Goal: Information Seeking & Learning: Find specific fact

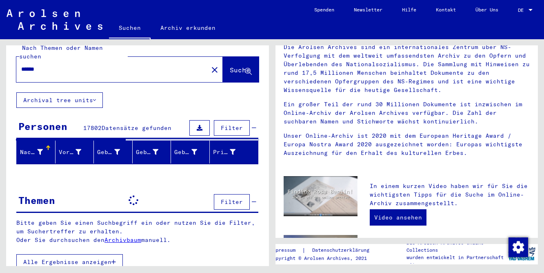
scroll to position [11, 0]
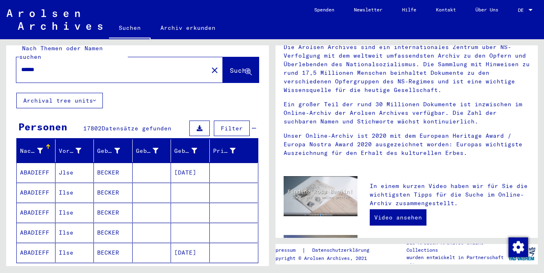
drag, startPoint x: 53, startPoint y: 61, endPoint x: -10, endPoint y: 54, distance: 62.9
click at [0, 54] on html "Suchen Archiv erkunden Spenden Newsletter Hilfe Kontakt Über Uns Suchen Archiv …" at bounding box center [272, 136] width 544 height 273
type input "*******"
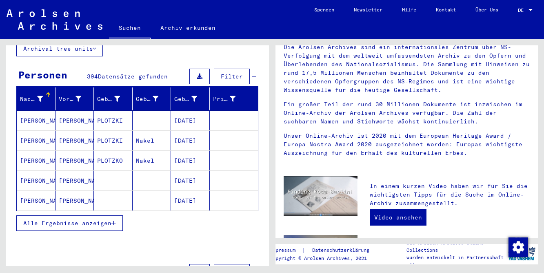
scroll to position [91, 0]
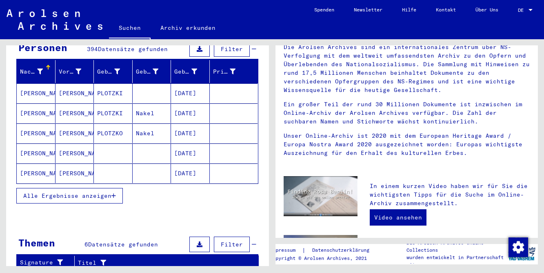
click at [84, 188] on button "Alle Ergebnisse anzeigen" at bounding box center [69, 196] width 106 height 16
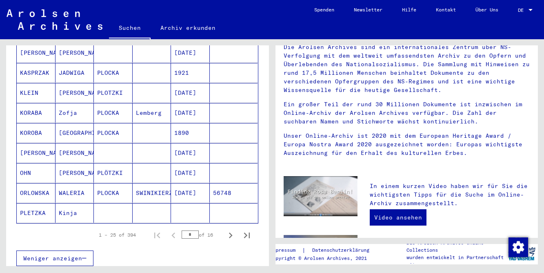
scroll to position [466, 0]
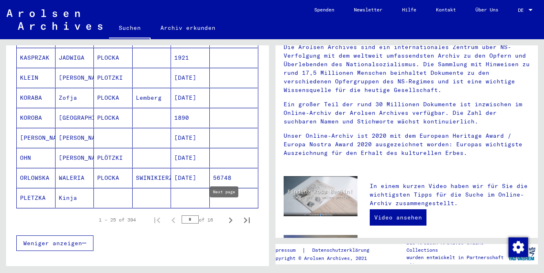
click at [225, 214] on icon "Next page" at bounding box center [230, 219] width 11 height 11
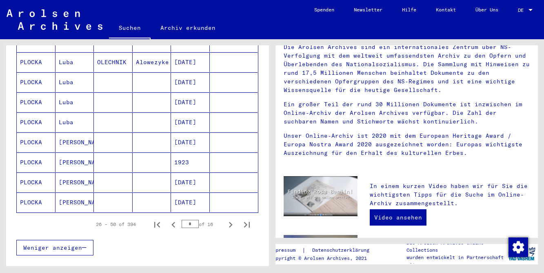
scroll to position [503, 0]
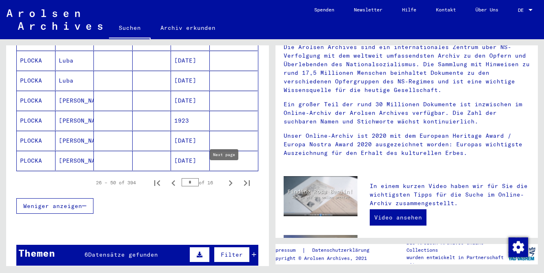
click at [225, 177] on icon "Next page" at bounding box center [230, 182] width 11 height 11
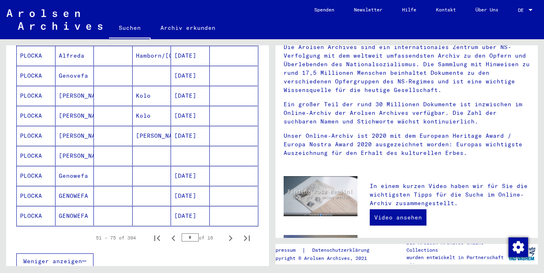
scroll to position [451, 0]
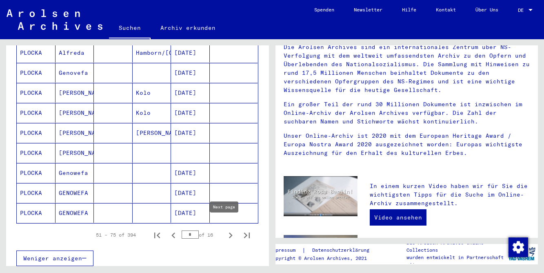
click at [225, 229] on icon "Next page" at bounding box center [230, 234] width 11 height 11
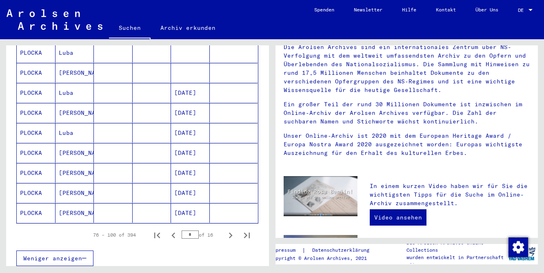
click at [225, 229] on icon "Next page" at bounding box center [230, 234] width 11 height 11
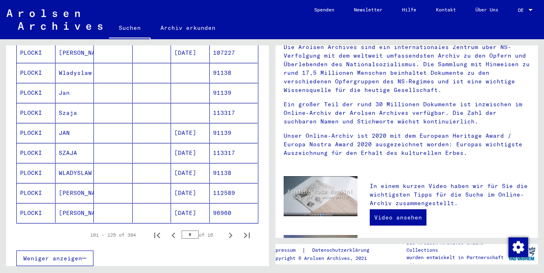
click at [225, 229] on icon "Next page" at bounding box center [230, 234] width 11 height 11
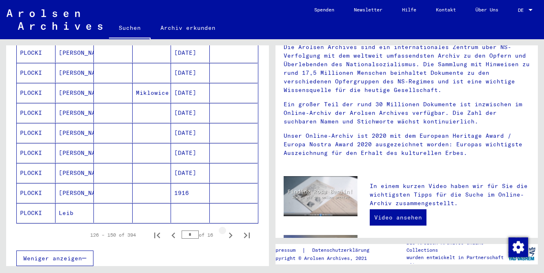
click at [225, 229] on icon "Next page" at bounding box center [230, 234] width 11 height 11
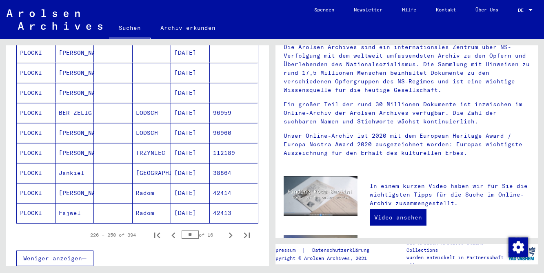
click at [225, 229] on icon "Next page" at bounding box center [230, 234] width 11 height 11
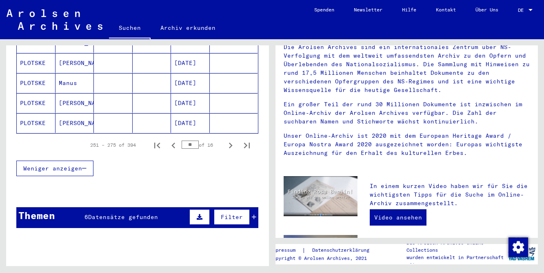
scroll to position [567, 0]
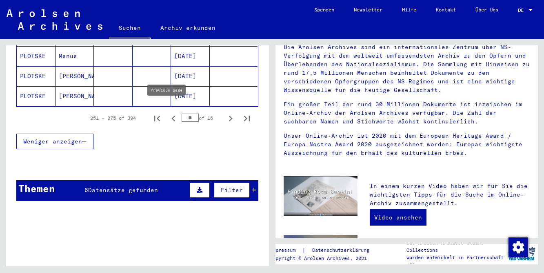
click at [170, 113] on icon "Previous page" at bounding box center [173, 118] width 11 height 11
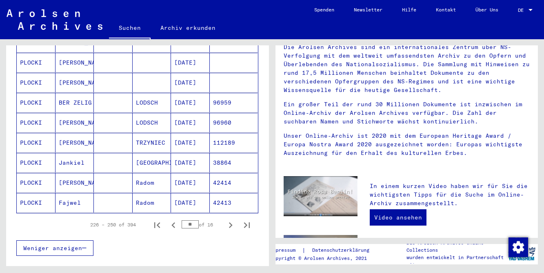
scroll to position [479, 0]
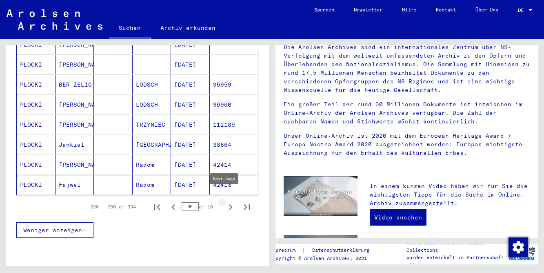
click at [226, 201] on icon "Next page" at bounding box center [230, 206] width 11 height 11
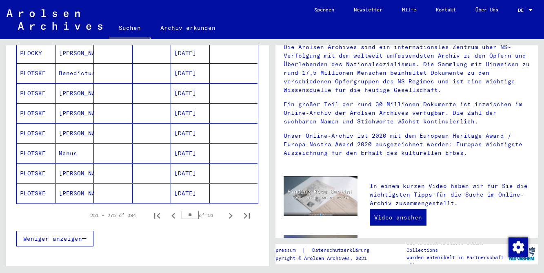
scroll to position [474, 0]
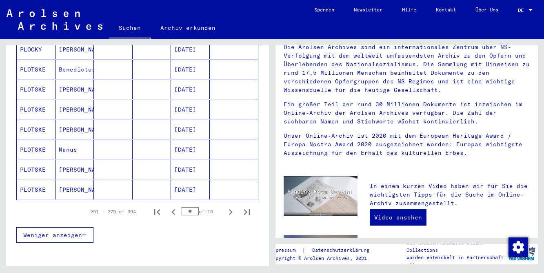
click at [83, 161] on mat-cell "[PERSON_NAME]" at bounding box center [74, 170] width 39 height 20
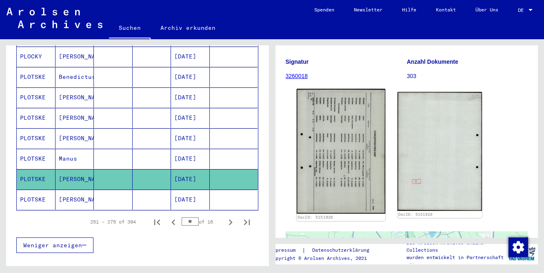
scroll to position [99, 0]
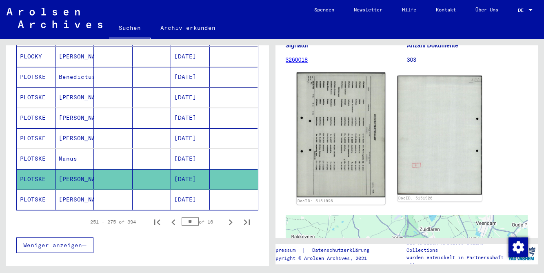
click at [341, 164] on img at bounding box center [340, 135] width 89 height 125
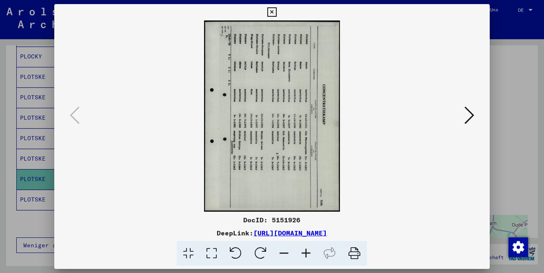
click at [266, 250] on icon at bounding box center [260, 253] width 25 height 25
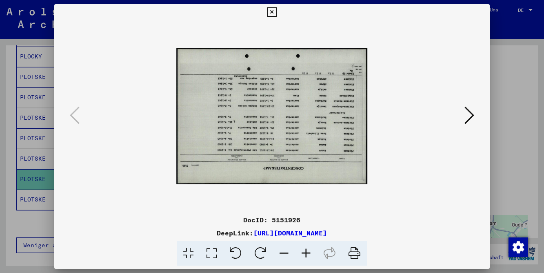
click at [266, 250] on icon at bounding box center [260, 253] width 25 height 25
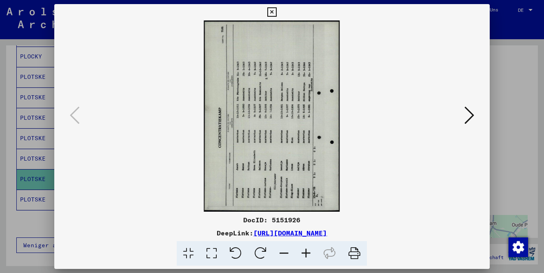
click at [266, 250] on icon at bounding box center [260, 253] width 25 height 25
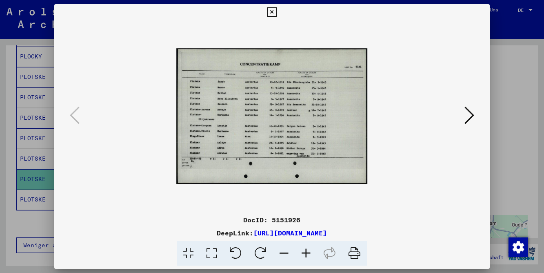
click at [310, 253] on icon at bounding box center [306, 253] width 22 height 25
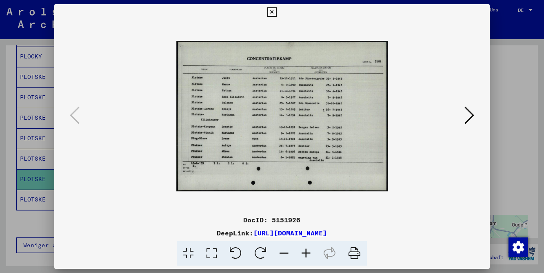
click at [310, 253] on icon at bounding box center [306, 253] width 22 height 25
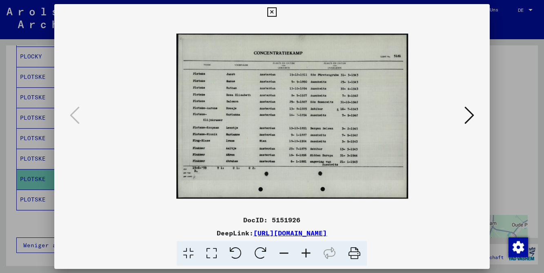
click at [310, 253] on icon at bounding box center [306, 253] width 22 height 25
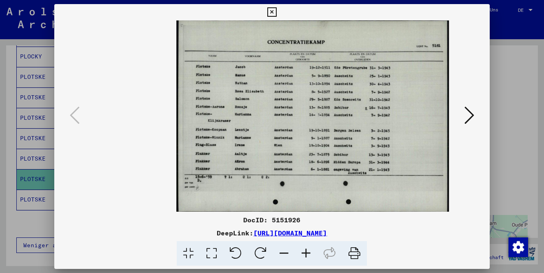
click at [310, 253] on icon at bounding box center [306, 253] width 22 height 25
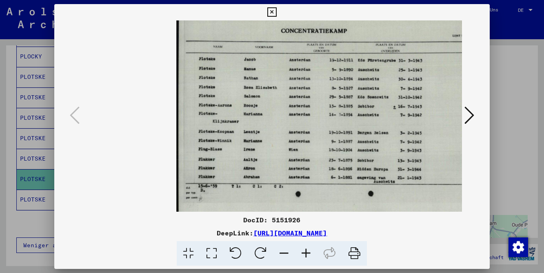
click at [310, 253] on icon at bounding box center [306, 253] width 22 height 25
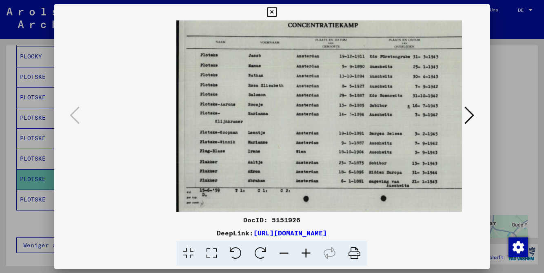
click at [310, 253] on icon at bounding box center [306, 253] width 22 height 25
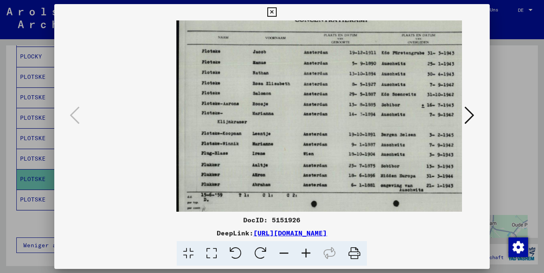
click at [310, 253] on icon at bounding box center [306, 253] width 22 height 25
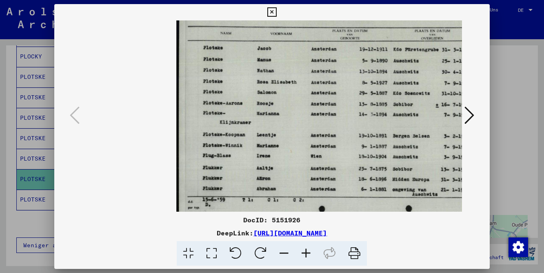
click at [310, 253] on icon at bounding box center [306, 253] width 22 height 25
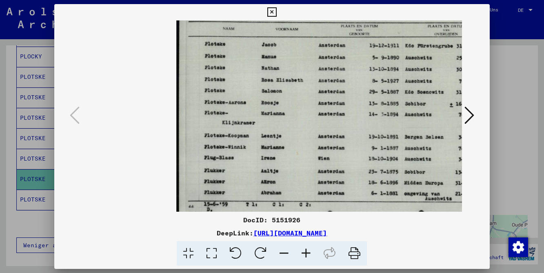
click at [310, 253] on icon at bounding box center [306, 253] width 22 height 25
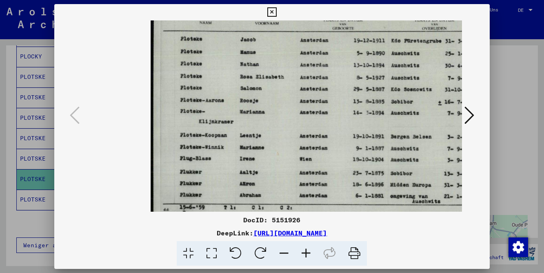
scroll to position [1, 29]
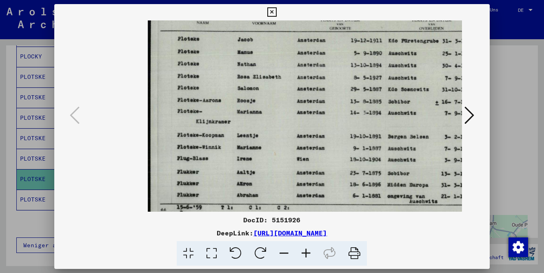
drag, startPoint x: 360, startPoint y: 118, endPoint x: 332, endPoint y: 117, distance: 28.2
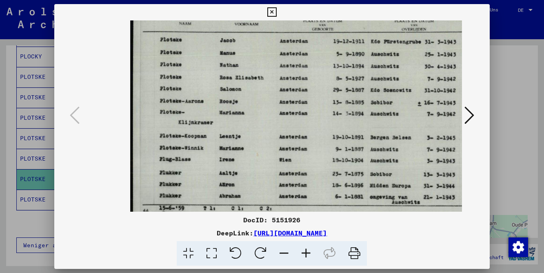
scroll to position [0, 58]
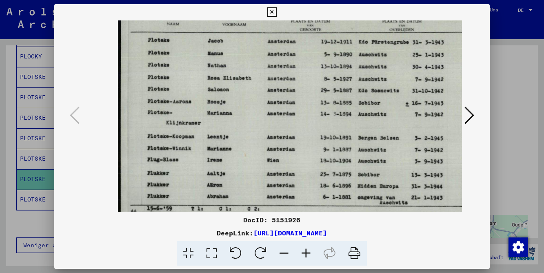
drag, startPoint x: 370, startPoint y: 118, endPoint x: 339, endPoint y: 120, distance: 30.3
click at [277, 16] on icon at bounding box center [271, 12] width 9 height 10
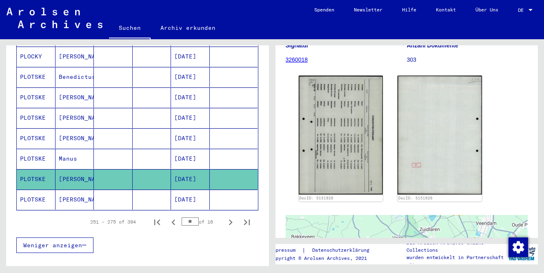
click at [133, 191] on mat-cell at bounding box center [152, 199] width 39 height 20
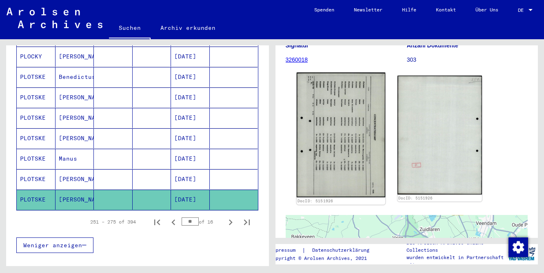
click at [331, 141] on img at bounding box center [340, 135] width 89 height 125
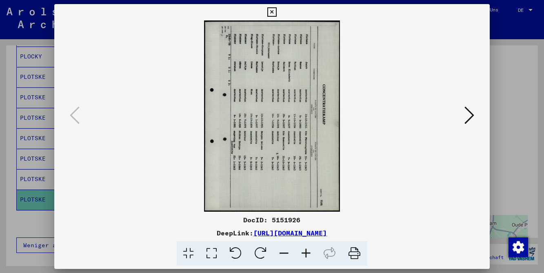
click at [277, 13] on icon at bounding box center [271, 12] width 9 height 10
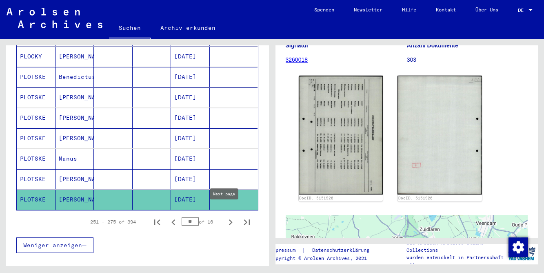
click at [226, 216] on icon "Next page" at bounding box center [230, 221] width 11 height 11
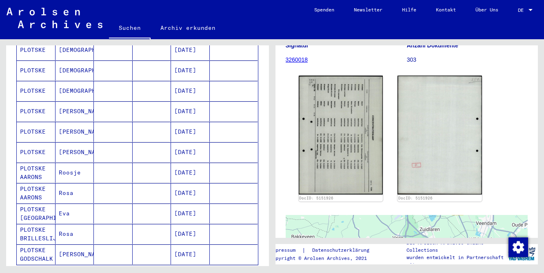
scroll to position [415, 0]
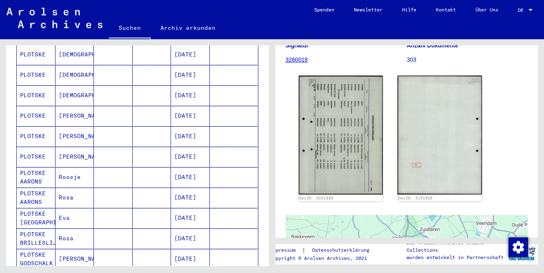
click at [143, 208] on mat-cell at bounding box center [152, 218] width 39 height 20
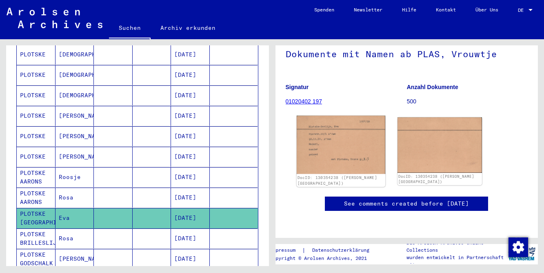
scroll to position [120, 0]
click at [353, 115] on img at bounding box center [340, 144] width 89 height 58
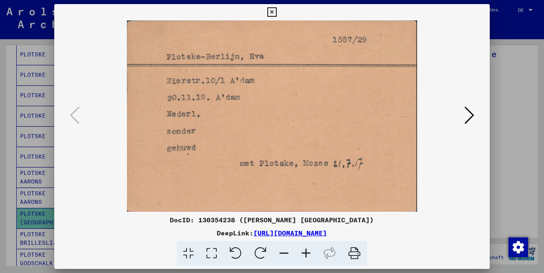
click at [468, 113] on icon at bounding box center [469, 115] width 10 height 20
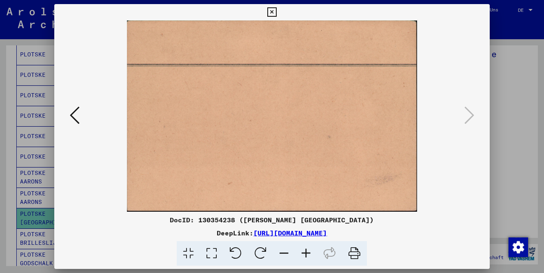
click at [277, 12] on icon at bounding box center [271, 12] width 9 height 10
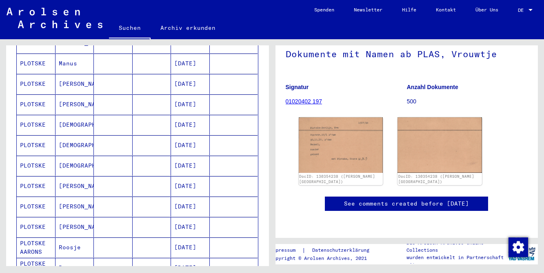
scroll to position [341, 0]
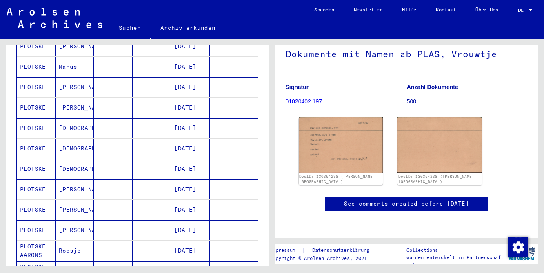
click at [102, 184] on mat-cell at bounding box center [113, 189] width 39 height 20
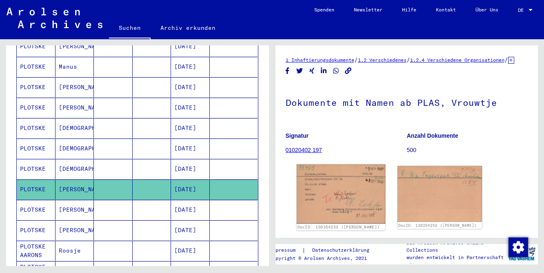
click at [363, 203] on img at bounding box center [340, 193] width 89 height 59
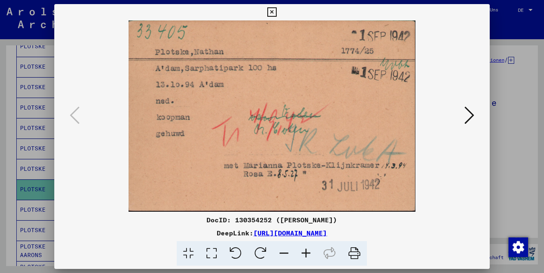
click at [277, 14] on icon at bounding box center [271, 12] width 9 height 10
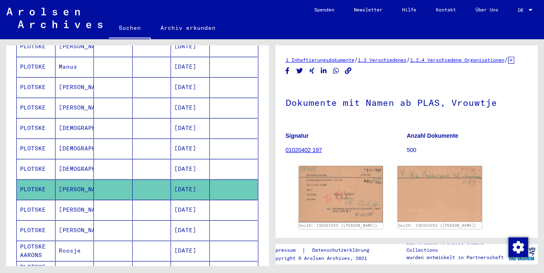
click at [119, 159] on mat-cell at bounding box center [113, 169] width 39 height 20
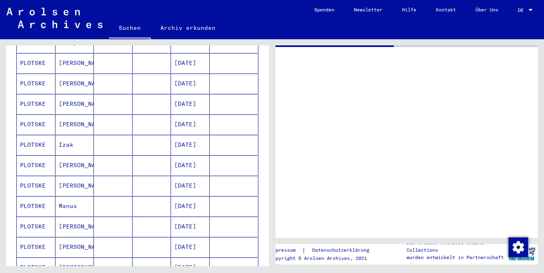
scroll to position [299, 0]
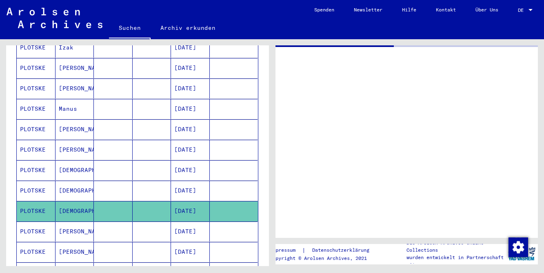
click at [94, 187] on mat-cell at bounding box center [113, 190] width 39 height 20
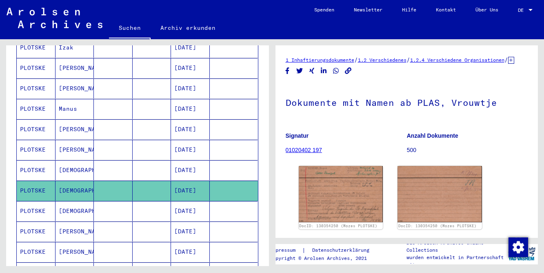
click at [91, 205] on mat-cell "[DEMOGRAPHIC_DATA]" at bounding box center [74, 211] width 39 height 20
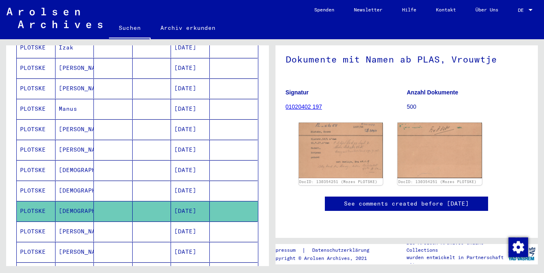
scroll to position [93, 0]
click at [333, 121] on img at bounding box center [340, 150] width 89 height 58
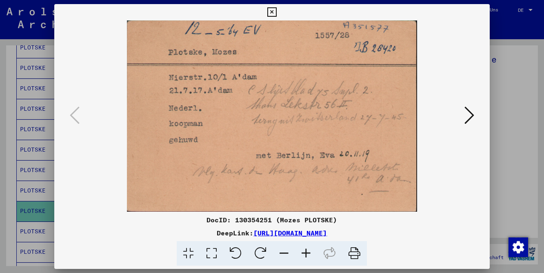
click at [277, 15] on icon at bounding box center [271, 12] width 9 height 10
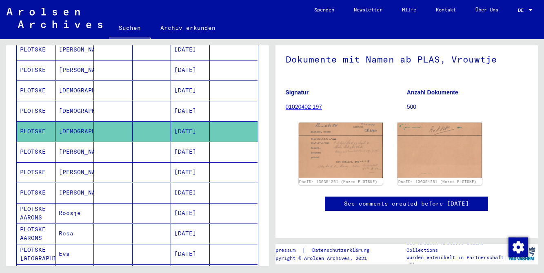
scroll to position [381, 0]
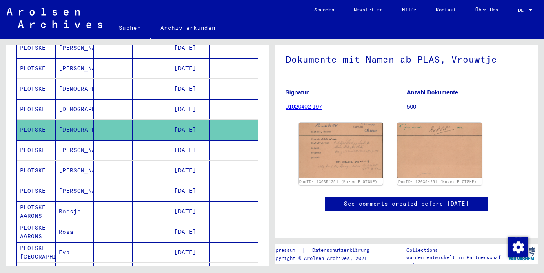
click at [108, 145] on mat-cell at bounding box center [113, 150] width 39 height 20
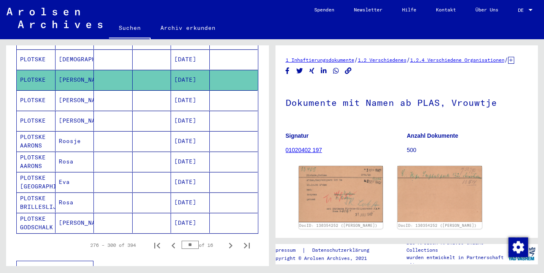
scroll to position [451, 0]
click at [99, 171] on mat-cell at bounding box center [113, 181] width 39 height 20
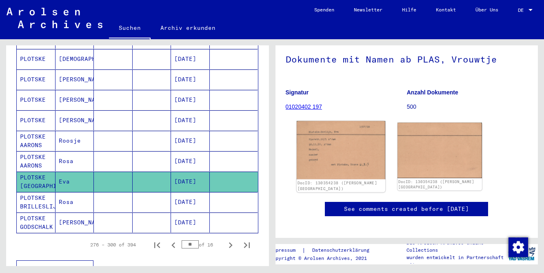
scroll to position [47, 0]
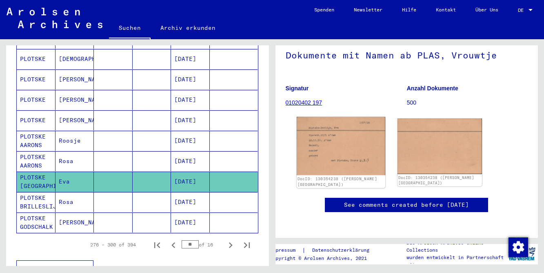
click at [344, 162] on img at bounding box center [340, 146] width 89 height 58
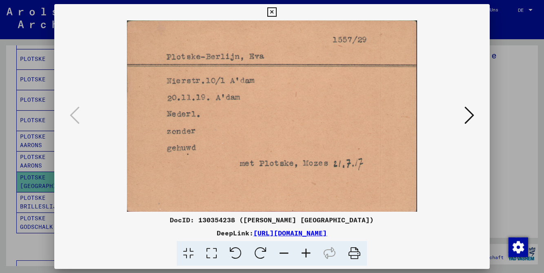
click at [277, 10] on icon at bounding box center [271, 12] width 9 height 10
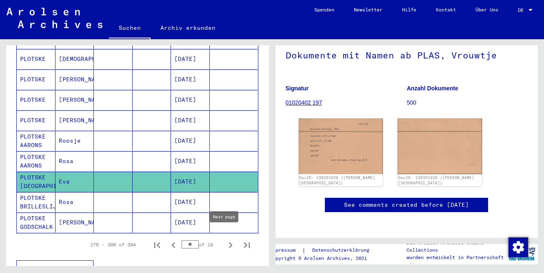
click at [225, 239] on icon "Next page" at bounding box center [230, 244] width 11 height 11
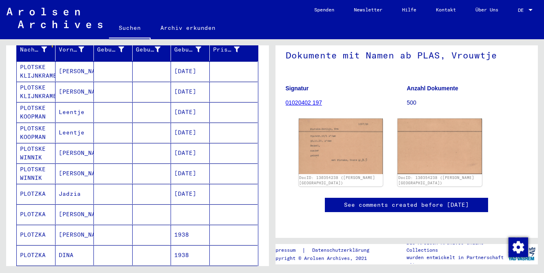
scroll to position [109, 0]
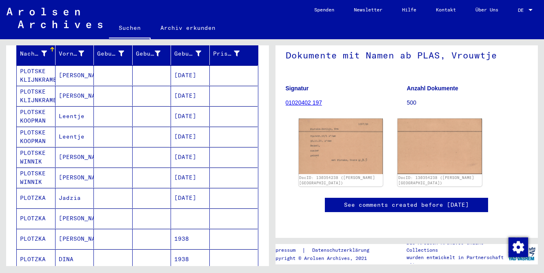
click at [128, 66] on mat-cell at bounding box center [113, 75] width 39 height 20
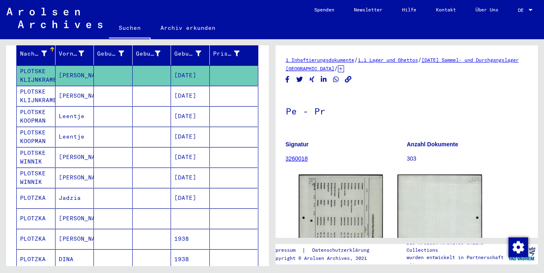
click at [183, 86] on mat-cell "[DATE]" at bounding box center [190, 96] width 39 height 20
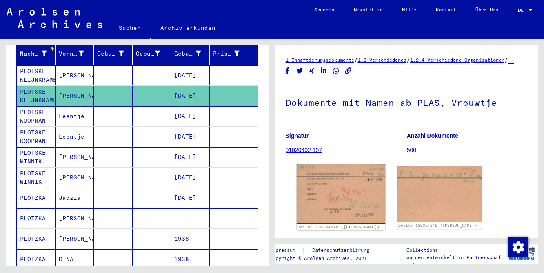
click at [319, 185] on img at bounding box center [340, 193] width 89 height 59
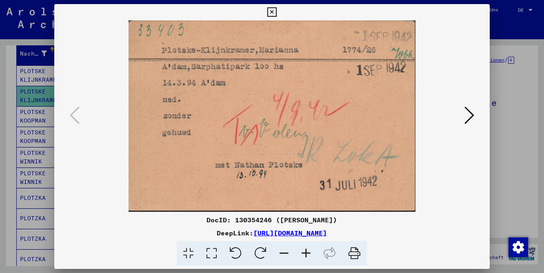
click at [462, 109] on button at bounding box center [469, 115] width 15 height 23
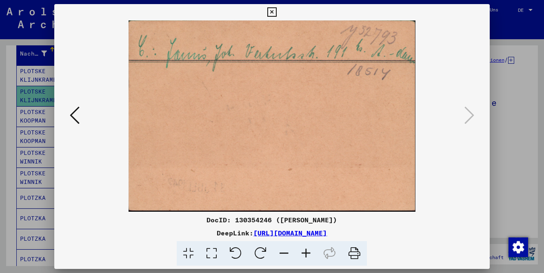
click at [277, 11] on icon at bounding box center [271, 12] width 9 height 10
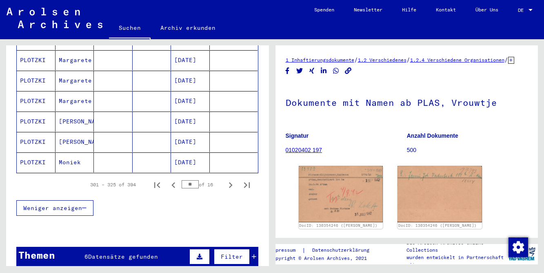
scroll to position [512, 0]
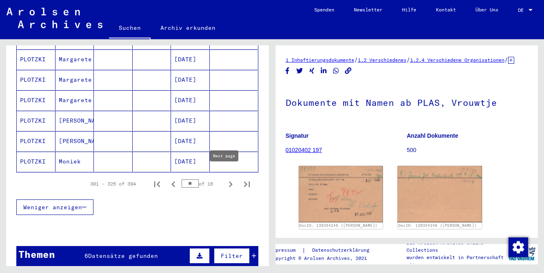
click at [225, 178] on icon "Next page" at bounding box center [230, 183] width 11 height 11
type input "**"
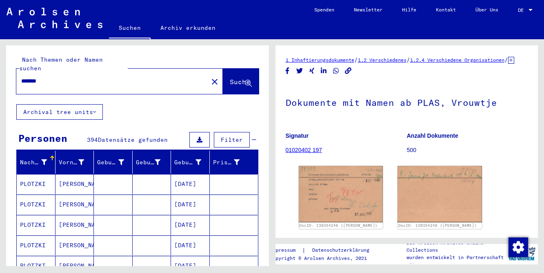
scroll to position [0, 0]
drag, startPoint x: 65, startPoint y: 77, endPoint x: -10, endPoint y: 57, distance: 77.7
click at [0, 57] on html "Suchen Archiv erkunden Spenden Newsletter Hilfe Kontakt Über Uns Suchen Archiv …" at bounding box center [272, 136] width 544 height 273
click at [43, 78] on div "*******" at bounding box center [109, 81] width 187 height 18
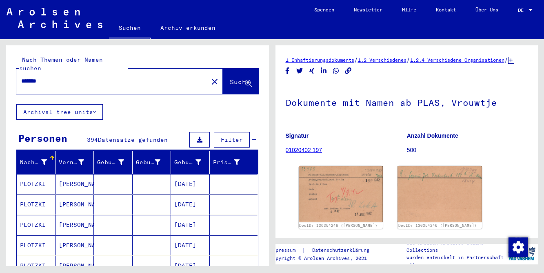
click at [54, 77] on input "*******" at bounding box center [112, 81] width 182 height 9
drag, startPoint x: 54, startPoint y: 73, endPoint x: 4, endPoint y: 73, distance: 49.8
click at [0, 67] on html "Suchen Archiv erkunden Spenden Newsletter Hilfe Kontakt Über Uns Suchen Archiv …" at bounding box center [272, 136] width 544 height 273
type input "*"
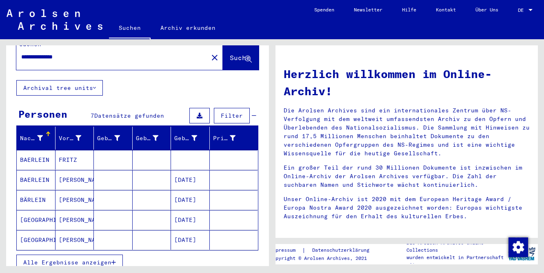
scroll to position [48, 0]
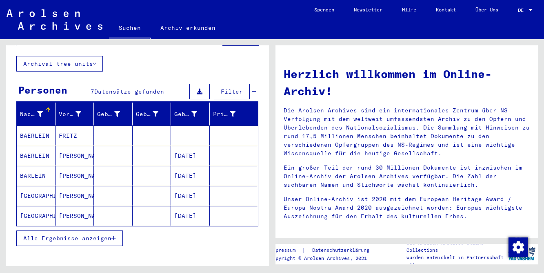
click at [86, 209] on mat-cell "[PERSON_NAME]" at bounding box center [74, 216] width 39 height 20
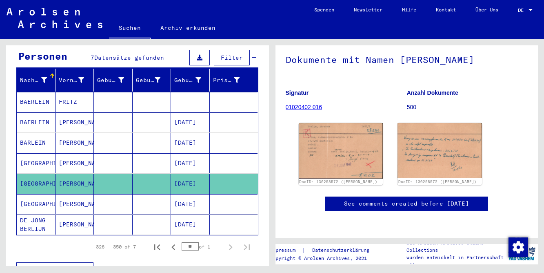
scroll to position [65, 0]
click at [346, 148] on img at bounding box center [340, 150] width 89 height 58
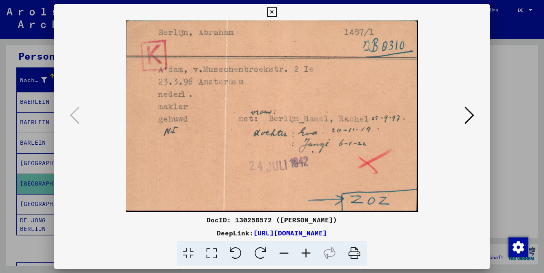
click at [469, 115] on icon at bounding box center [469, 115] width 10 height 20
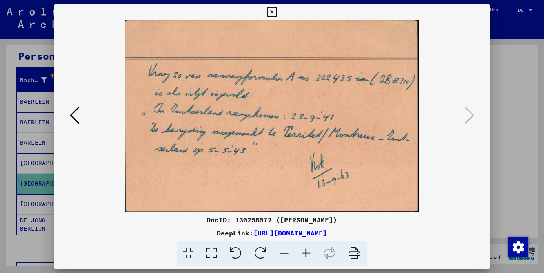
click at [277, 13] on icon at bounding box center [271, 12] width 9 height 10
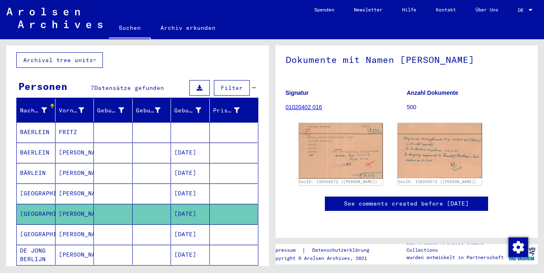
scroll to position [8, 0]
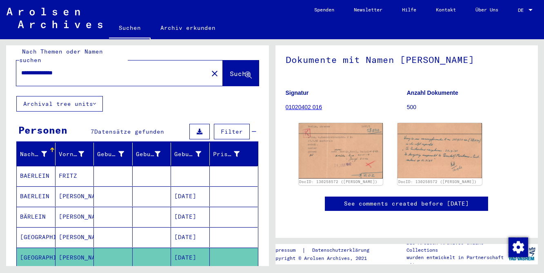
drag, startPoint x: 47, startPoint y: 63, endPoint x: 4, endPoint y: 63, distance: 42.4
click at [4, 63] on div "**********" at bounding box center [136, 152] width 272 height 226
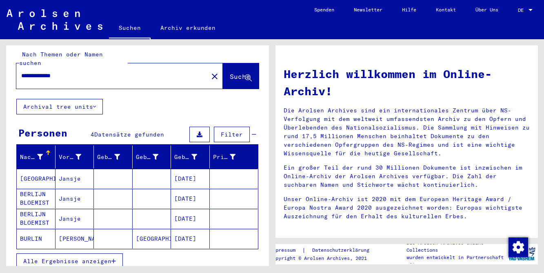
scroll to position [8, 0]
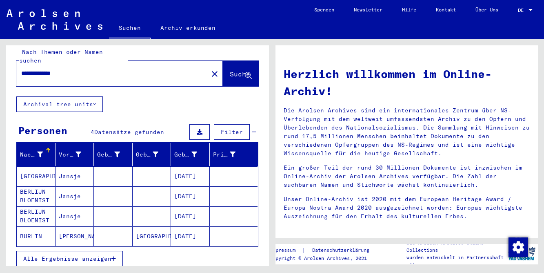
click at [101, 169] on mat-cell at bounding box center [113, 176] width 39 height 20
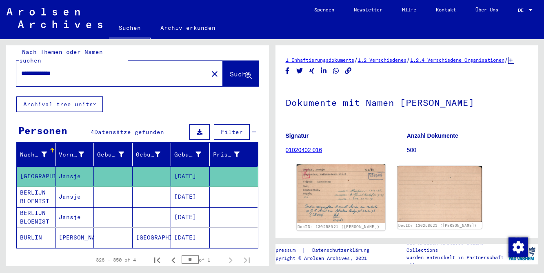
click at [340, 205] on img at bounding box center [340, 193] width 89 height 59
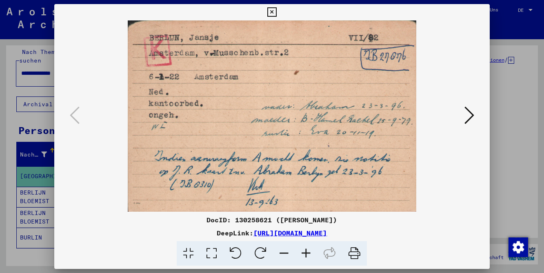
click at [468, 115] on icon at bounding box center [469, 115] width 10 height 20
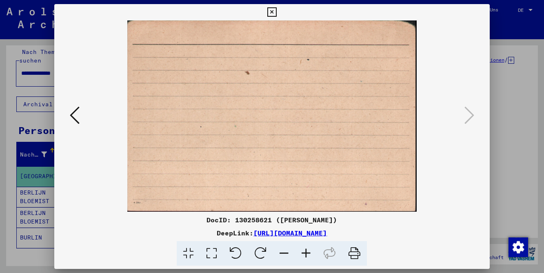
click at [73, 122] on icon at bounding box center [75, 115] width 10 height 20
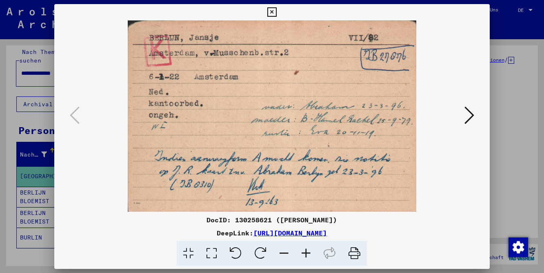
click at [277, 9] on icon at bounding box center [271, 12] width 9 height 10
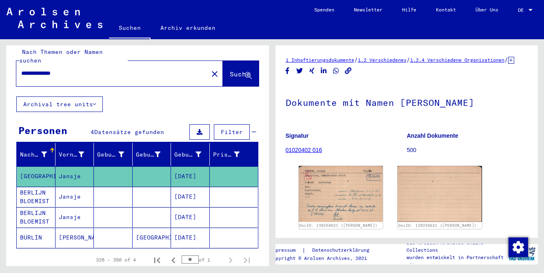
drag, startPoint x: 76, startPoint y: 67, endPoint x: -10, endPoint y: 62, distance: 85.8
click at [0, 62] on html "**********" at bounding box center [272, 136] width 544 height 273
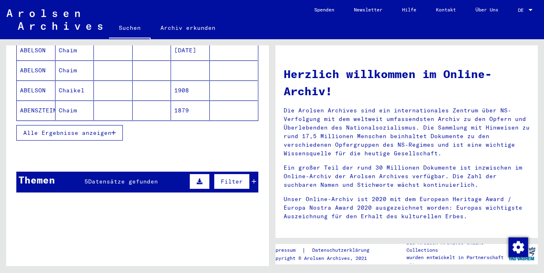
scroll to position [168, 0]
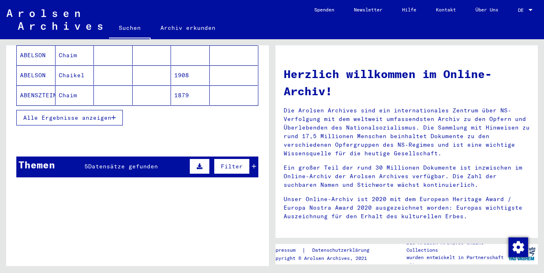
click at [121, 162] on span "Datensätze gefunden" at bounding box center [123, 165] width 70 height 7
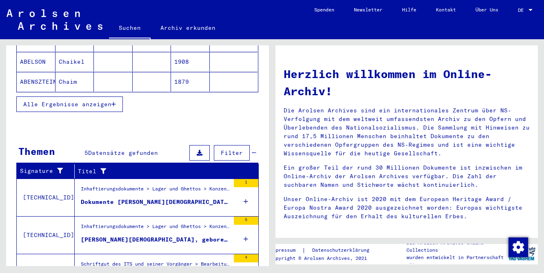
scroll to position [184, 0]
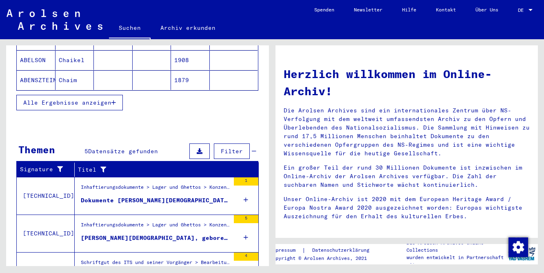
click at [116, 196] on div "Dokumente [PERSON_NAME][DEMOGRAPHIC_DATA], geboren am [DEMOGRAPHIC_DATA]" at bounding box center [155, 200] width 149 height 9
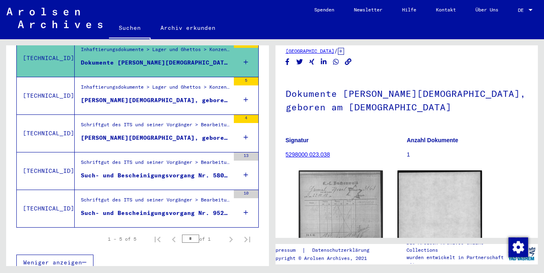
scroll to position [43, 0]
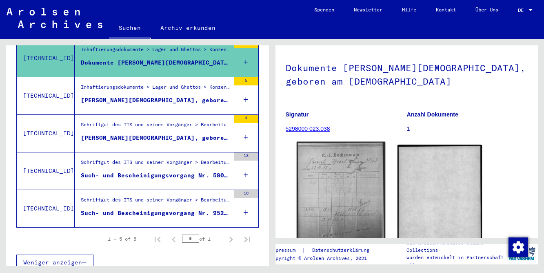
click at [350, 168] on img at bounding box center [340, 201] width 89 height 118
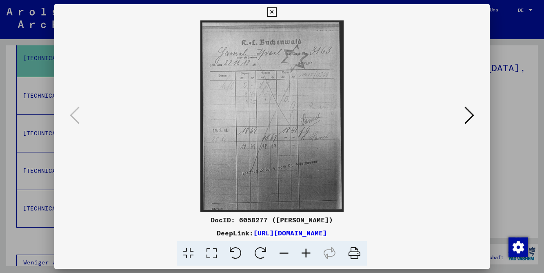
click at [277, 10] on icon at bounding box center [271, 12] width 9 height 10
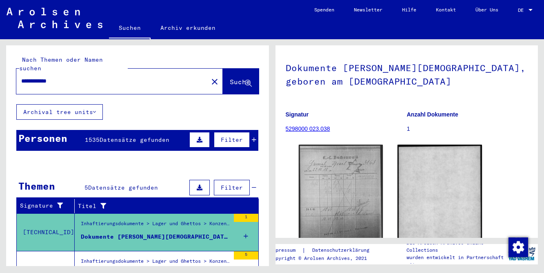
scroll to position [0, 0]
click at [89, 136] on span "1535" at bounding box center [92, 139] width 15 height 7
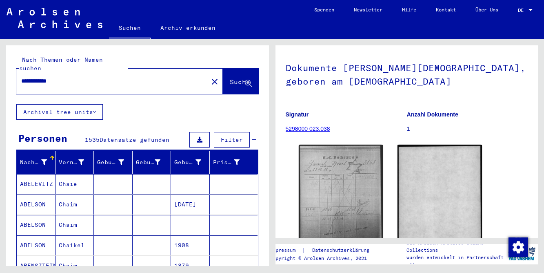
drag, startPoint x: 76, startPoint y: 71, endPoint x: -10, endPoint y: 68, distance: 85.7
click at [0, 68] on html "**********" at bounding box center [272, 136] width 544 height 273
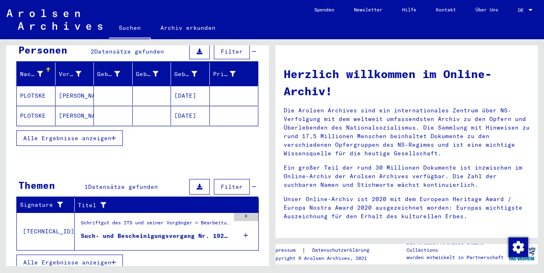
click at [145, 231] on div "Such- und Bescheinigungsvorgang Nr. 192.587 für [PERSON_NAME] geboren [DEMOGRAP…" at bounding box center [155, 235] width 149 height 9
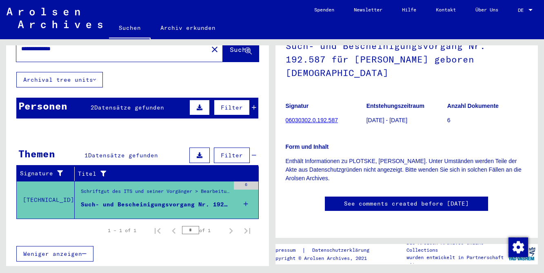
scroll to position [95, 0]
click at [526, 9] on span "DE" at bounding box center [522, 10] width 9 height 6
click at [520, 14] on span "English" at bounding box center [510, 14] width 20 height 6
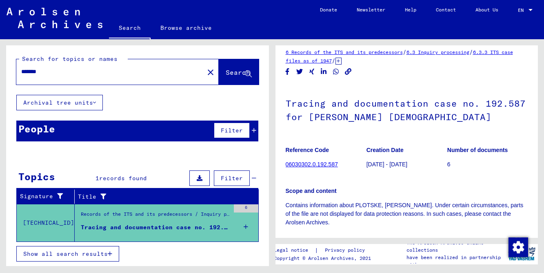
drag, startPoint x: 89, startPoint y: 73, endPoint x: -10, endPoint y: 55, distance: 99.9
click at [0, 55] on html "Search Browse archive Donate Newsletter Help Contact About Us Search Browse arc…" at bounding box center [272, 136] width 544 height 273
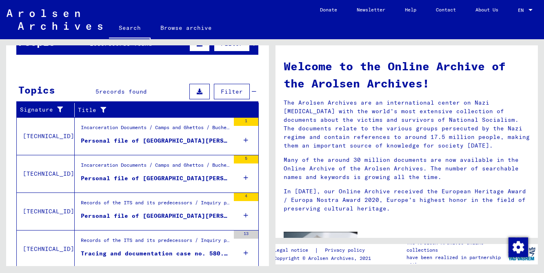
click at [157, 143] on div "Personal file of [GEOGRAPHIC_DATA][PERSON_NAME][GEOGRAPHIC_DATA], born on [DEMO…" at bounding box center [155, 140] width 149 height 9
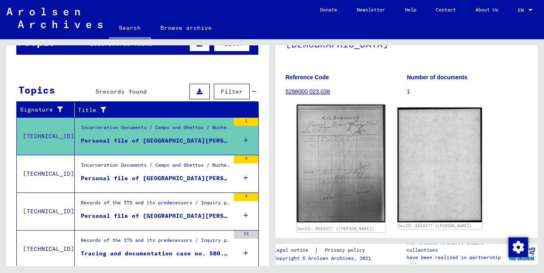
click at [351, 140] on img at bounding box center [340, 163] width 89 height 118
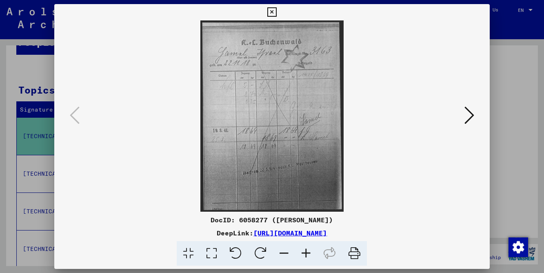
click at [467, 113] on icon at bounding box center [469, 115] width 10 height 20
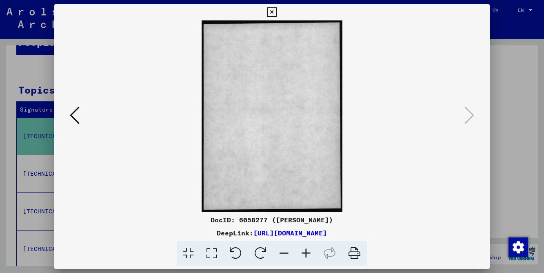
click at [277, 13] on icon at bounding box center [271, 12] width 9 height 10
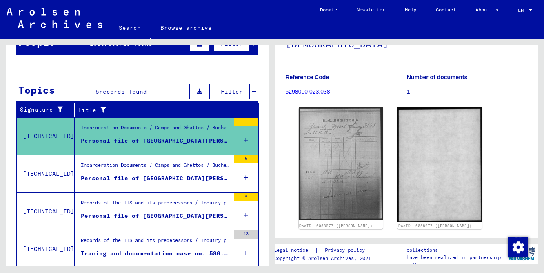
click at [158, 182] on div "Personal file of [GEOGRAPHIC_DATA][PERSON_NAME][GEOGRAPHIC_DATA], born on [DEMO…" at bounding box center [155, 178] width 149 height 9
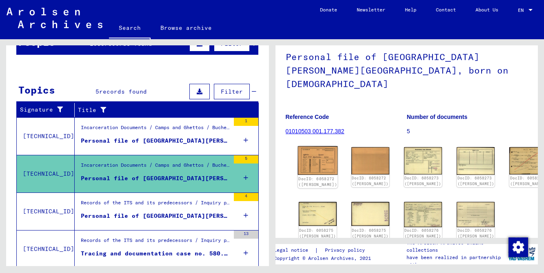
click at [309, 148] on img at bounding box center [317, 160] width 40 height 29
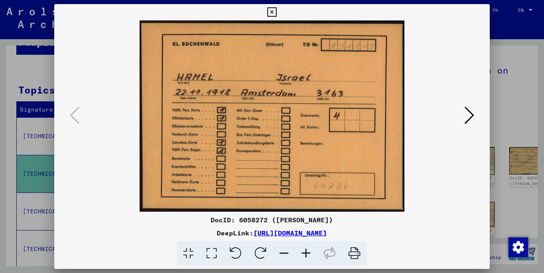
click at [464, 117] on icon at bounding box center [469, 115] width 10 height 20
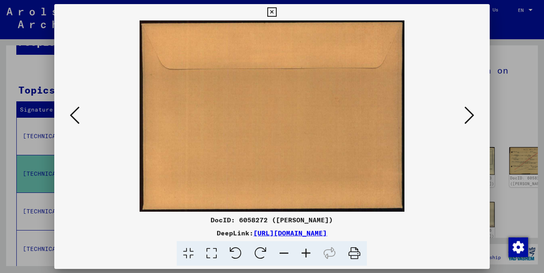
click at [464, 117] on icon at bounding box center [469, 115] width 10 height 20
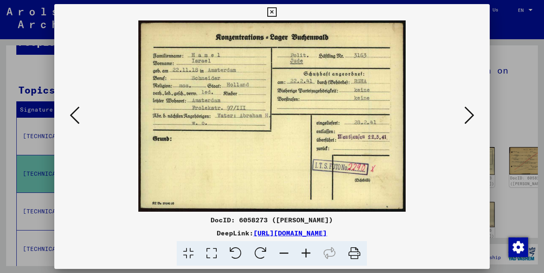
click at [468, 117] on icon at bounding box center [469, 115] width 10 height 20
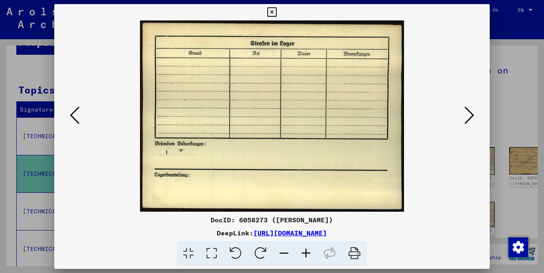
click at [468, 117] on icon at bounding box center [469, 115] width 10 height 20
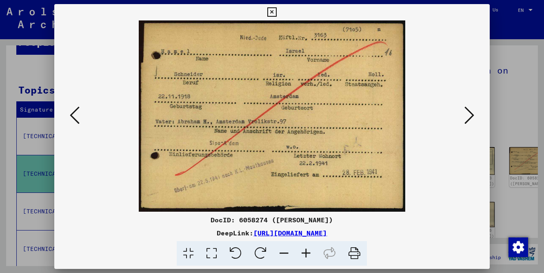
click at [468, 117] on icon at bounding box center [469, 115] width 10 height 20
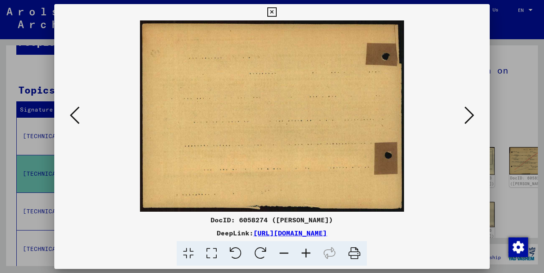
click at [468, 117] on icon at bounding box center [469, 115] width 10 height 20
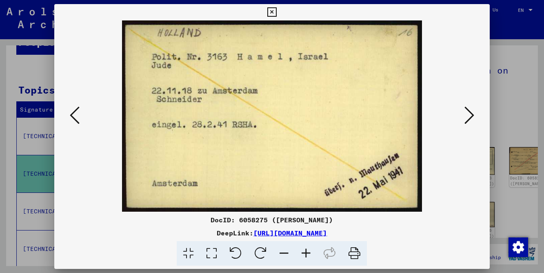
click at [468, 117] on icon at bounding box center [469, 115] width 10 height 20
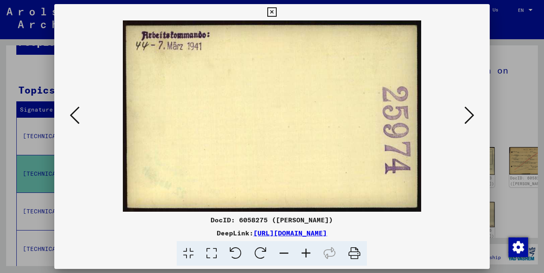
click at [468, 117] on icon at bounding box center [469, 115] width 10 height 20
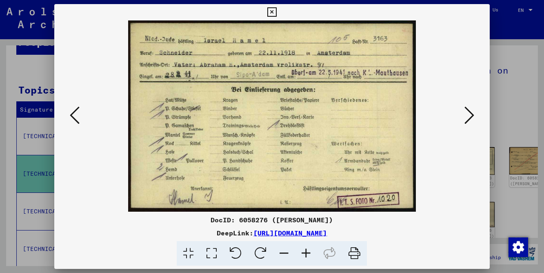
click at [468, 117] on icon at bounding box center [469, 115] width 10 height 20
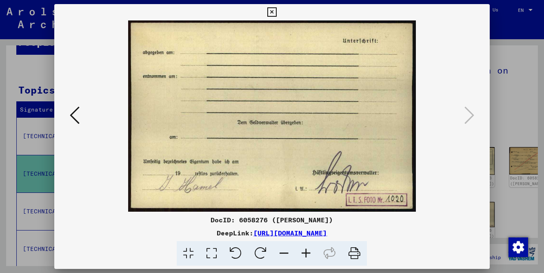
click at [277, 15] on icon at bounding box center [271, 12] width 9 height 10
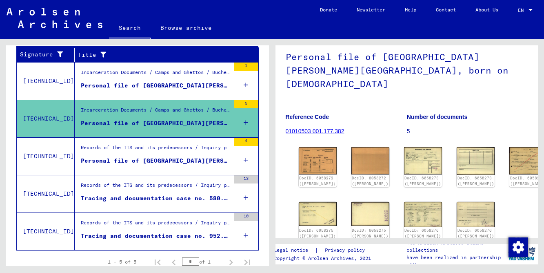
scroll to position [148, 0]
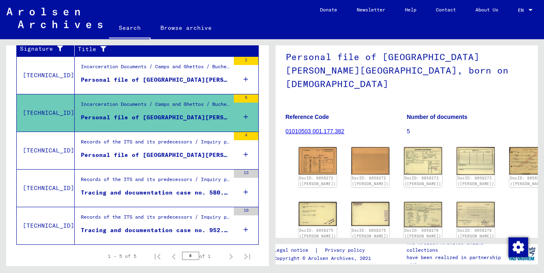
click at [163, 158] on div "Personal file of [GEOGRAPHIC_DATA][PERSON_NAME][GEOGRAPHIC_DATA], born on [DEMO…" at bounding box center [155, 155] width 149 height 9
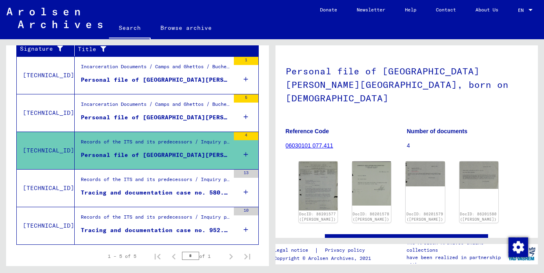
scroll to position [46, 0]
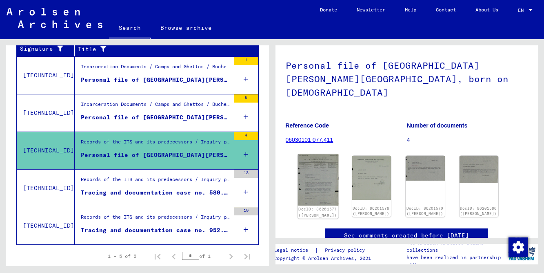
click at [330, 159] on img at bounding box center [317, 179] width 41 height 51
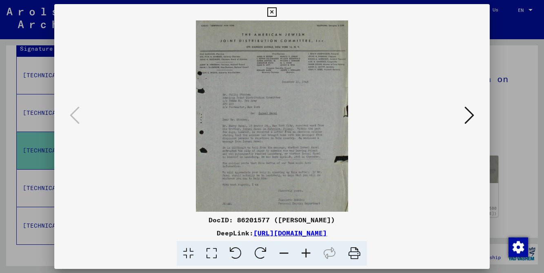
click at [304, 247] on icon at bounding box center [306, 253] width 22 height 25
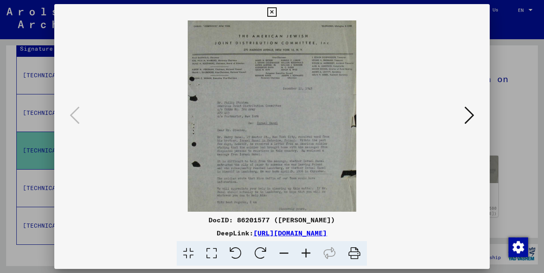
click at [304, 247] on icon at bounding box center [306, 253] width 22 height 25
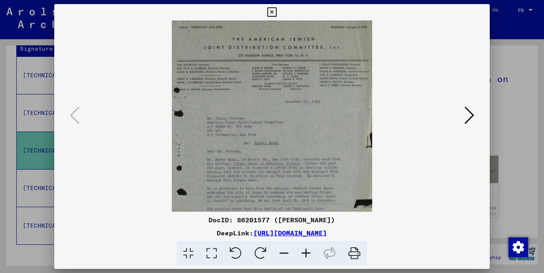
click at [304, 247] on icon at bounding box center [306, 253] width 22 height 25
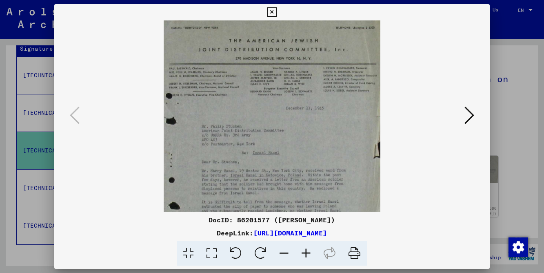
click at [304, 247] on icon at bounding box center [306, 253] width 22 height 25
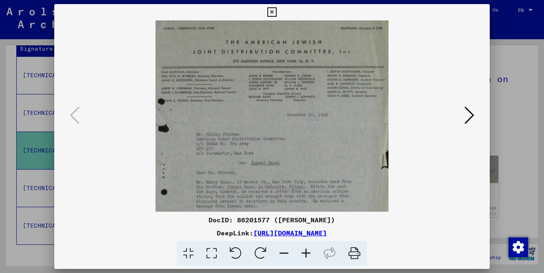
click at [299, 246] on icon at bounding box center [306, 253] width 22 height 25
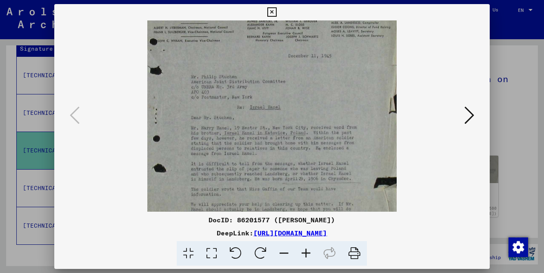
scroll to position [68, 0]
drag, startPoint x: 290, startPoint y: 195, endPoint x: 290, endPoint y: 127, distance: 67.7
click at [277, 11] on icon at bounding box center [271, 12] width 9 height 10
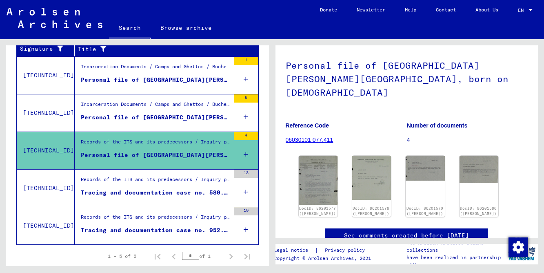
click at [155, 190] on div "Tracing and documentation case no. 580.854 for [PERSON_NAME][DEMOGRAPHIC_DATA] …" at bounding box center [155, 192] width 149 height 9
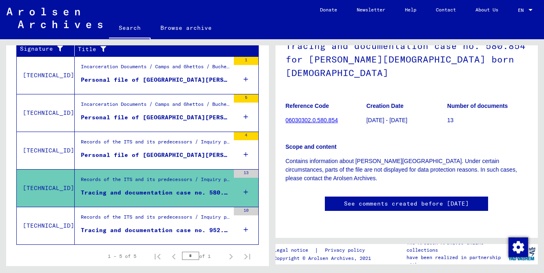
scroll to position [150, 0]
click at [205, 231] on div "Tracing and documentation case no. 952.215 for [GEOGRAPHIC_DATA][PERSON_NAME][D…" at bounding box center [155, 230] width 149 height 9
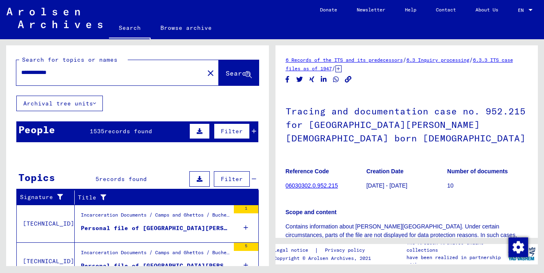
click at [53, 73] on input "**********" at bounding box center [110, 72] width 178 height 9
click at [49, 73] on input "**********" at bounding box center [110, 72] width 178 height 9
drag, startPoint x: 47, startPoint y: 73, endPoint x: -1, endPoint y: 73, distance: 47.3
click at [0, 73] on html "**********" at bounding box center [272, 136] width 544 height 273
type input "**********"
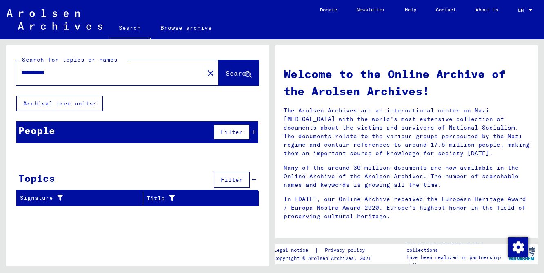
click at [226, 75] on span "Search" at bounding box center [238, 73] width 24 height 8
